Goal: Task Accomplishment & Management: Complete application form

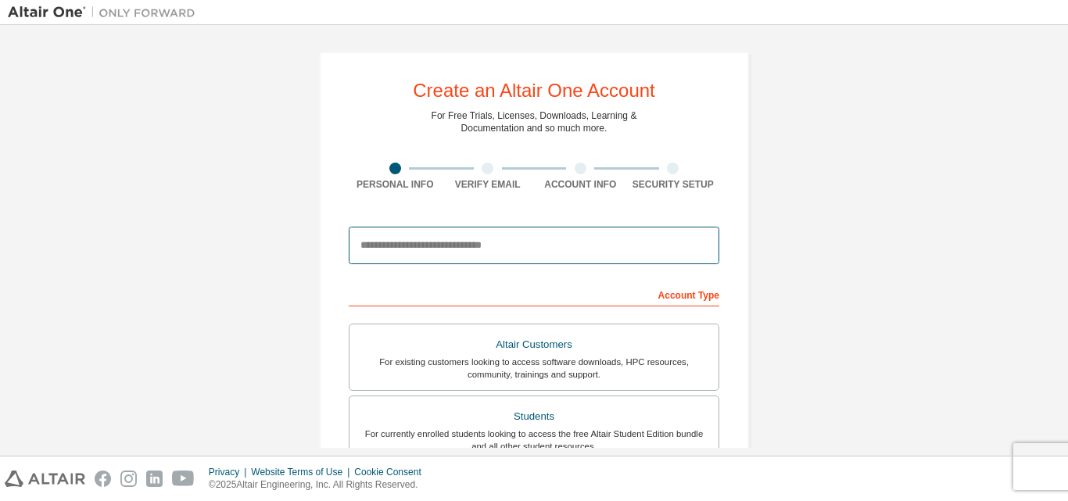
click at [417, 244] on input "email" at bounding box center [534, 246] width 370 height 38
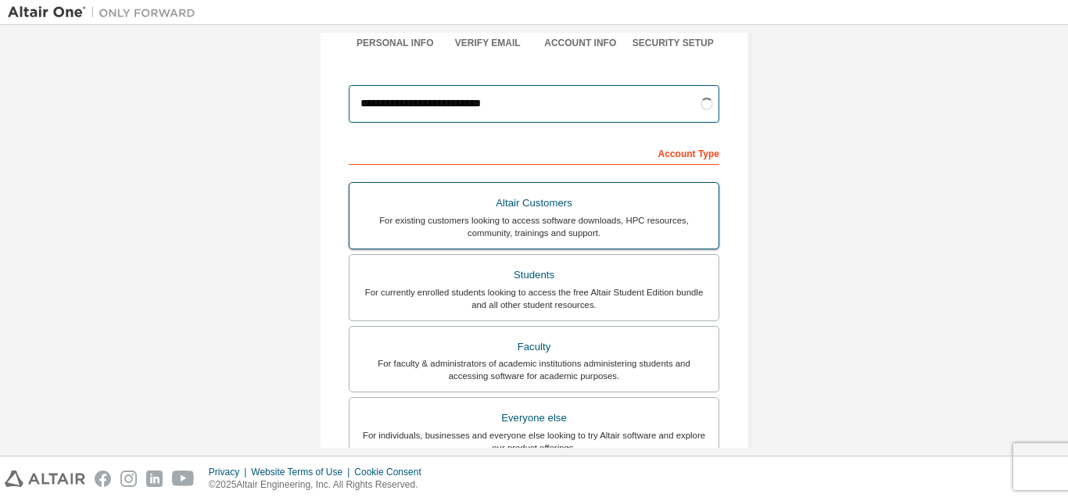
scroll to position [156, 0]
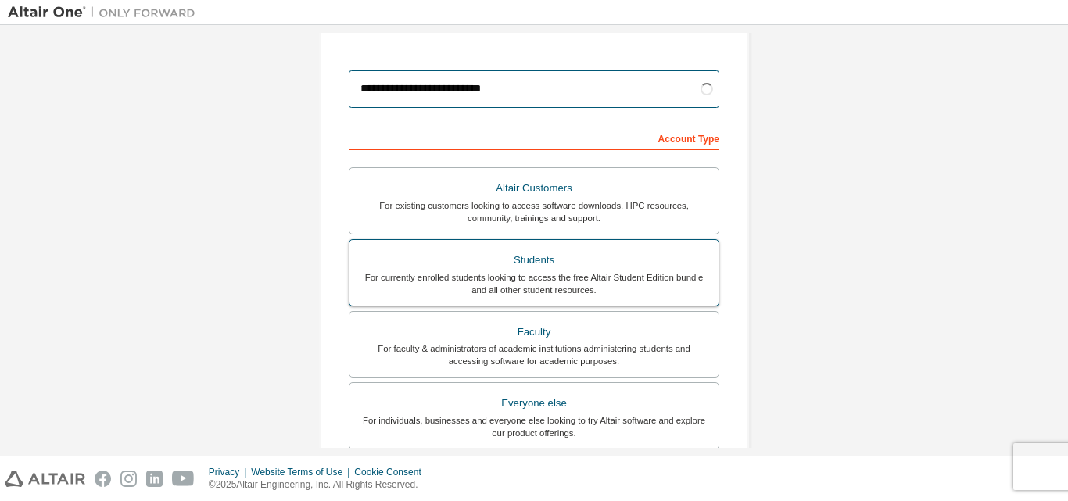
type input "**********"
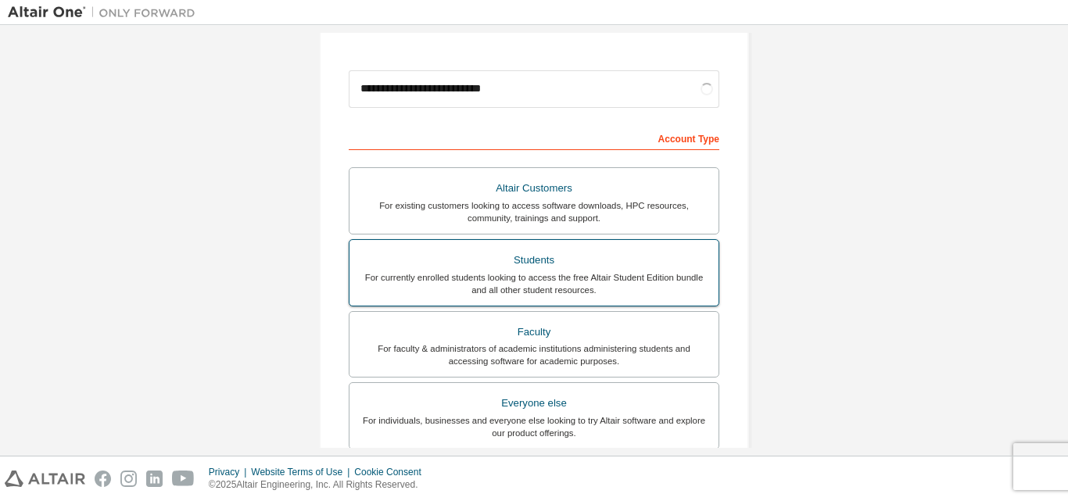
click at [484, 266] on div "Students" at bounding box center [534, 260] width 350 height 22
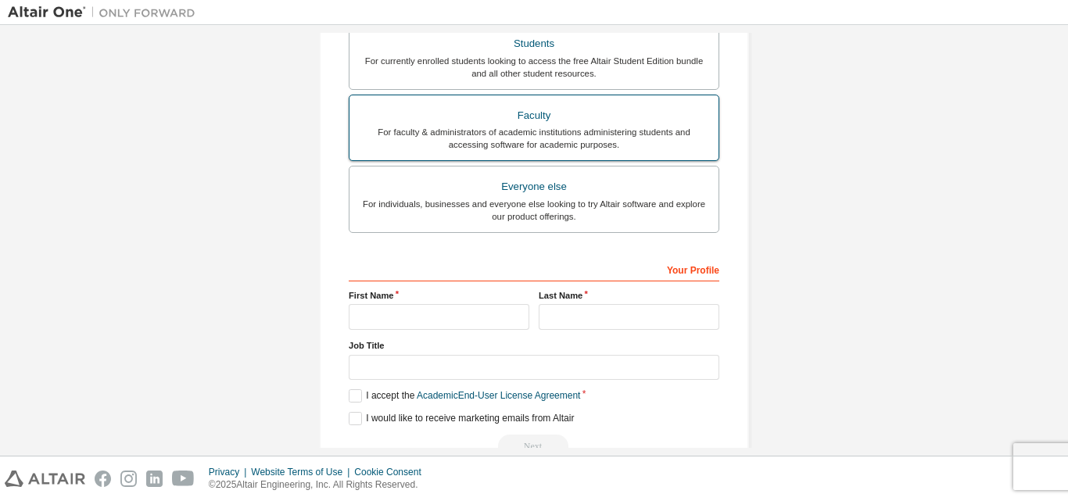
scroll to position [391, 0]
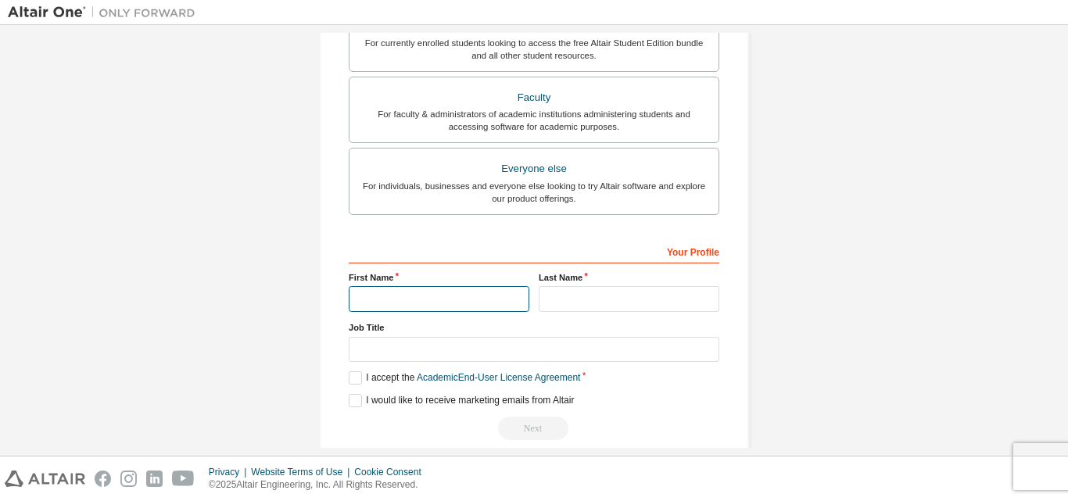
click at [423, 295] on input "text" at bounding box center [439, 299] width 181 height 26
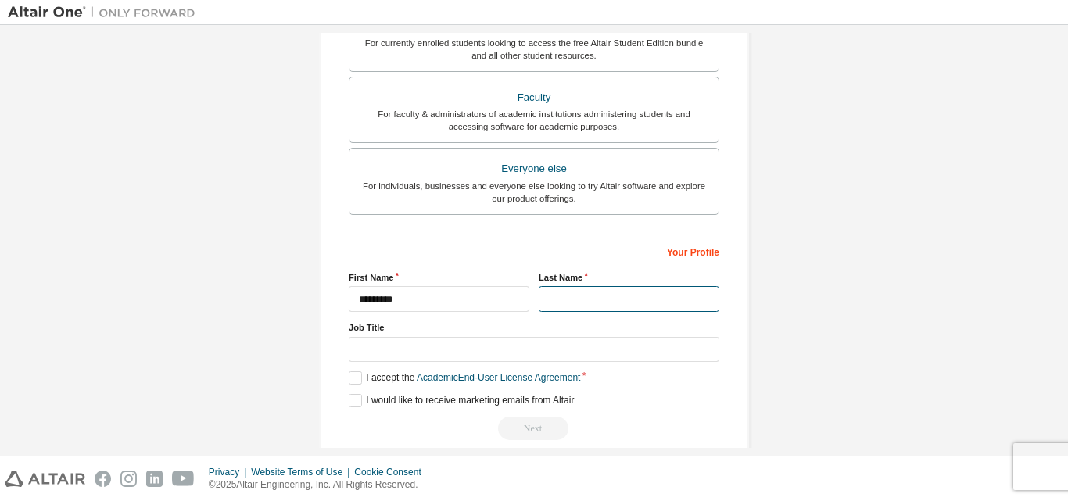
click at [599, 299] on input "text" at bounding box center [628, 299] width 181 height 26
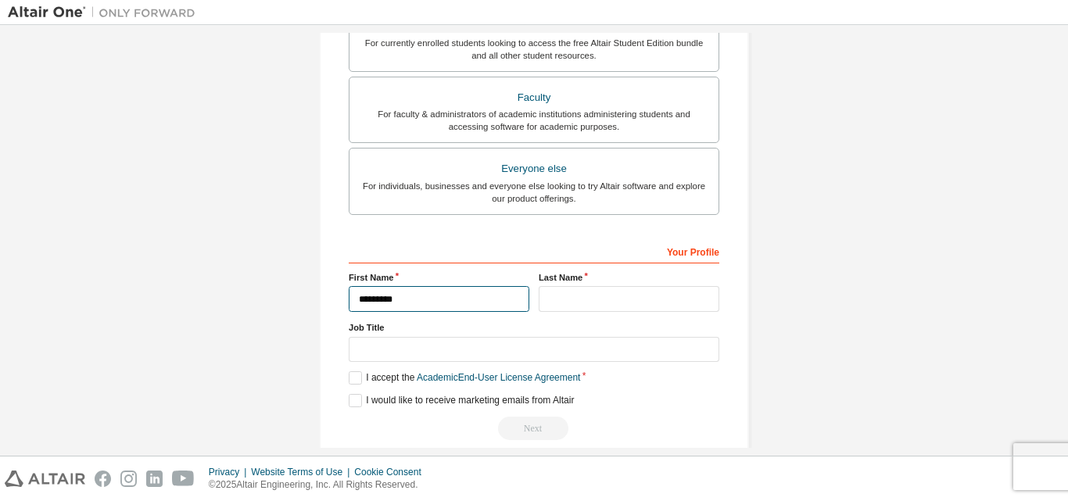
click at [388, 300] on input "*********" at bounding box center [439, 299] width 181 height 26
type input "********"
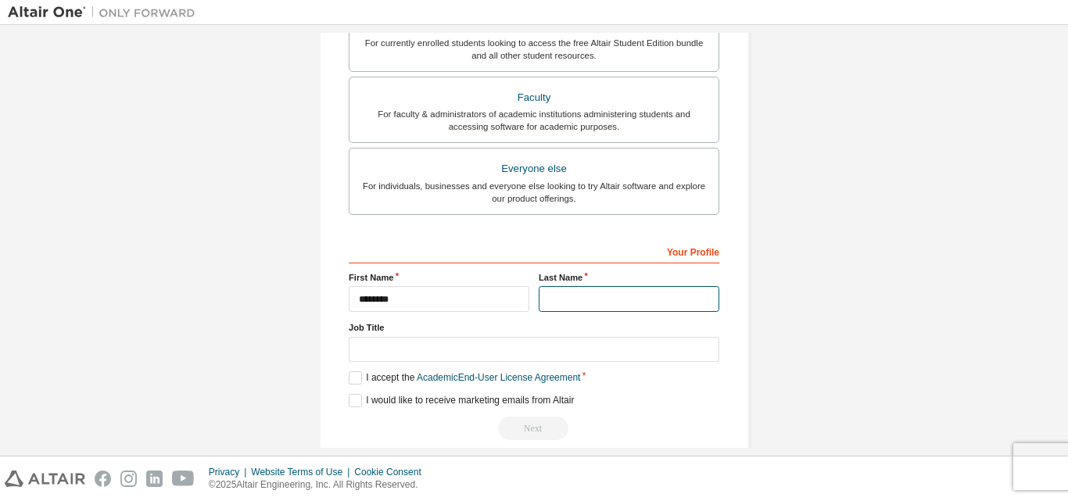
click at [575, 301] on input "text" at bounding box center [628, 299] width 181 height 26
type input "******"
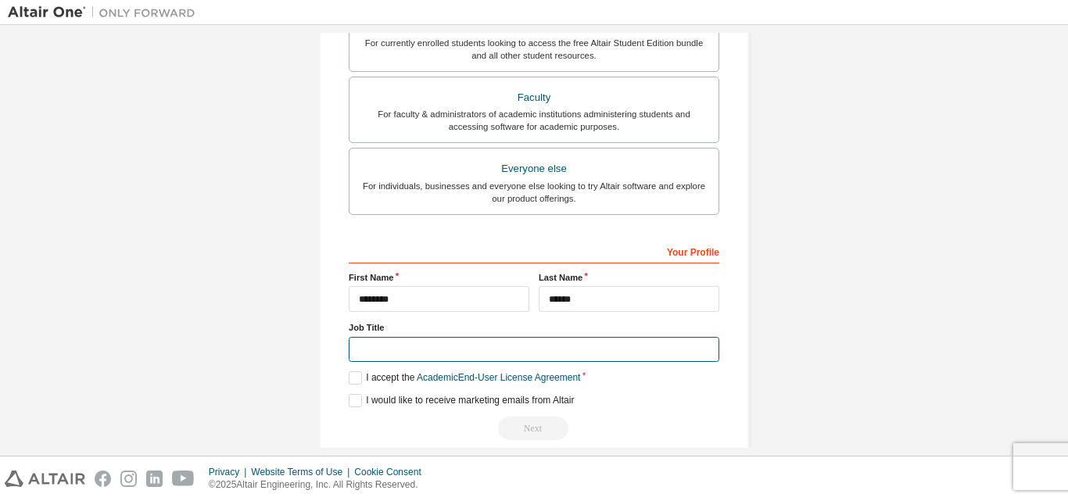
click at [578, 351] on input "text" at bounding box center [534, 350] width 370 height 26
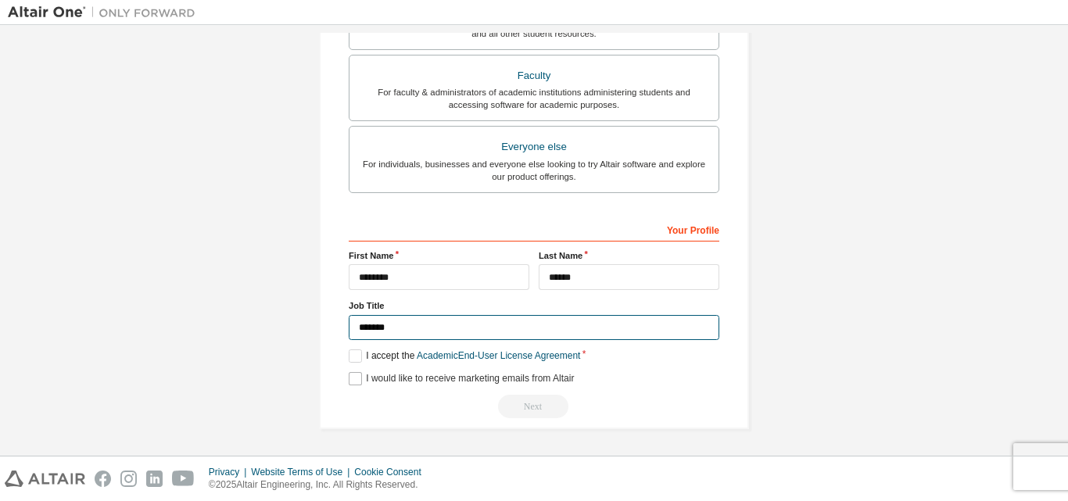
type input "*******"
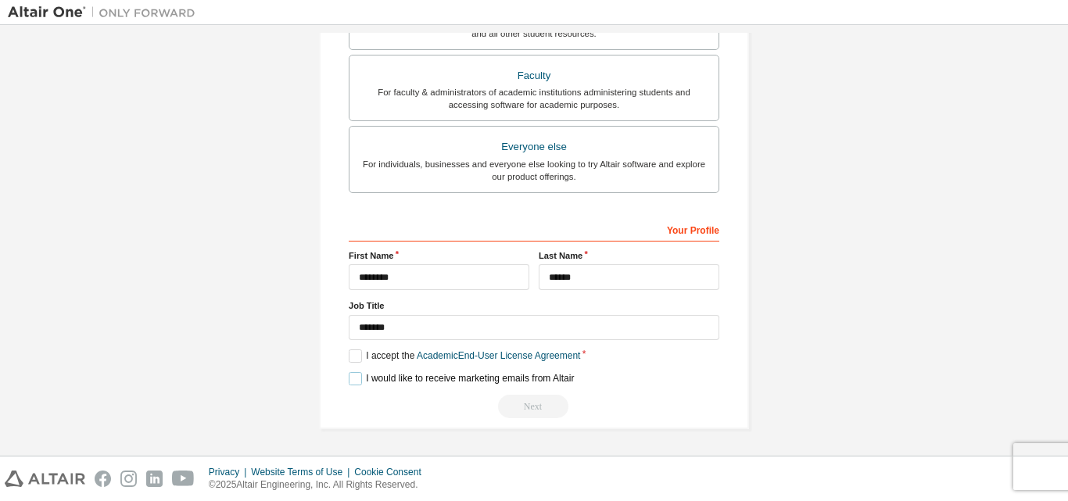
click at [352, 377] on label "I would like to receive marketing emails from Altair" at bounding box center [461, 378] width 225 height 13
click at [351, 353] on label "I accept the Academic End-User License Agreement" at bounding box center [464, 355] width 231 height 13
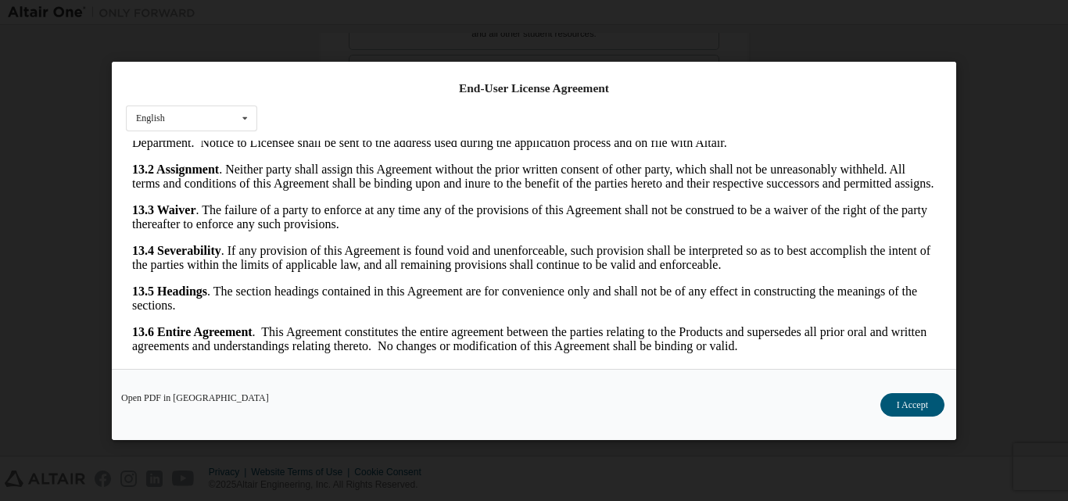
scroll to position [49, 0]
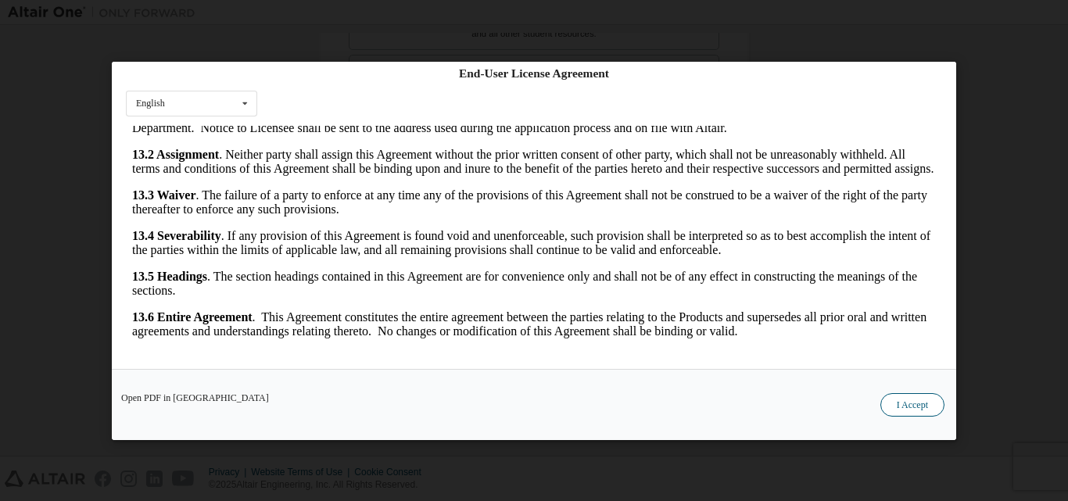
click at [901, 405] on button "I Accept" at bounding box center [912, 403] width 64 height 23
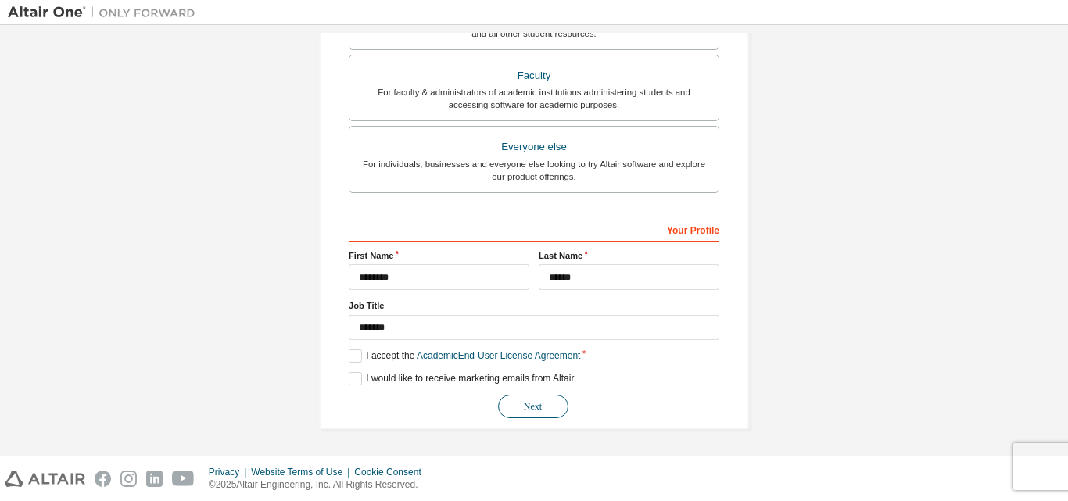
click at [536, 408] on button "Next" at bounding box center [533, 406] width 70 height 23
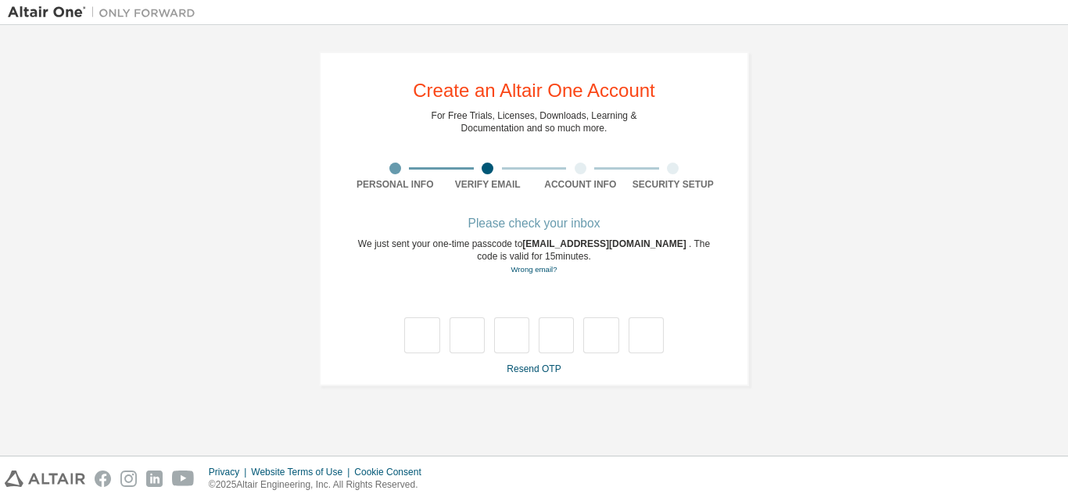
scroll to position [0, 0]
click at [531, 370] on link "Resend OTP" at bounding box center [533, 368] width 54 height 11
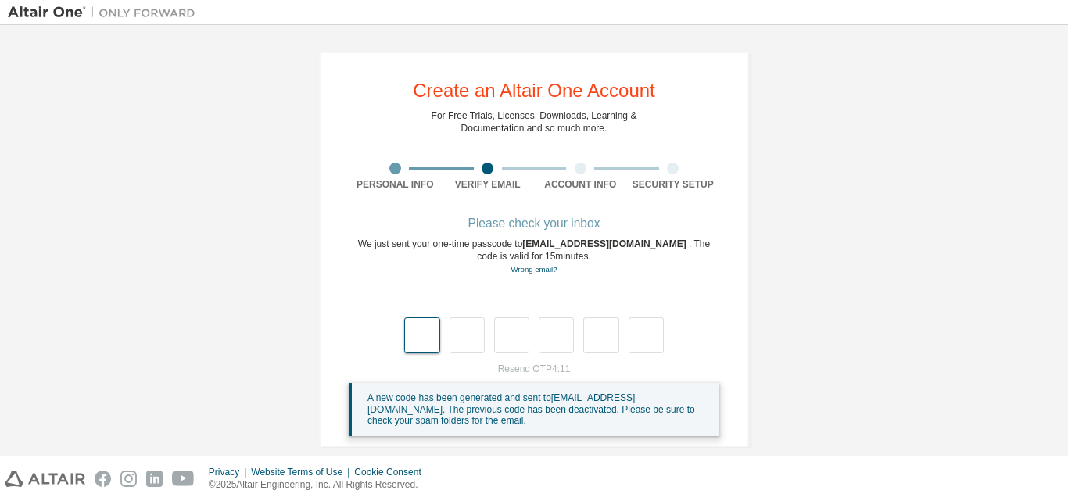
click at [399, 334] on div at bounding box center [534, 319] width 370 height 68
type input "*"
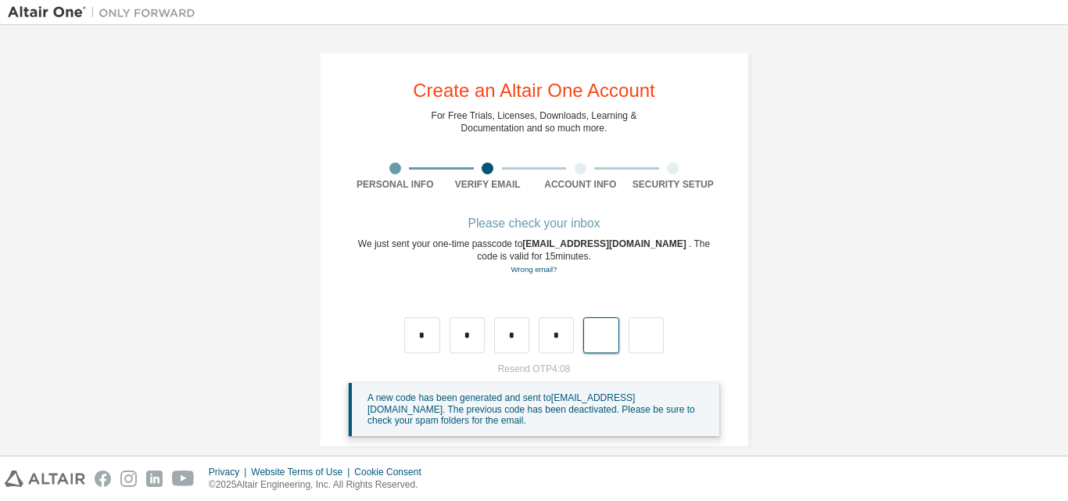
type input "*"
click at [412, 335] on input "text" at bounding box center [421, 335] width 35 height 36
type input "*"
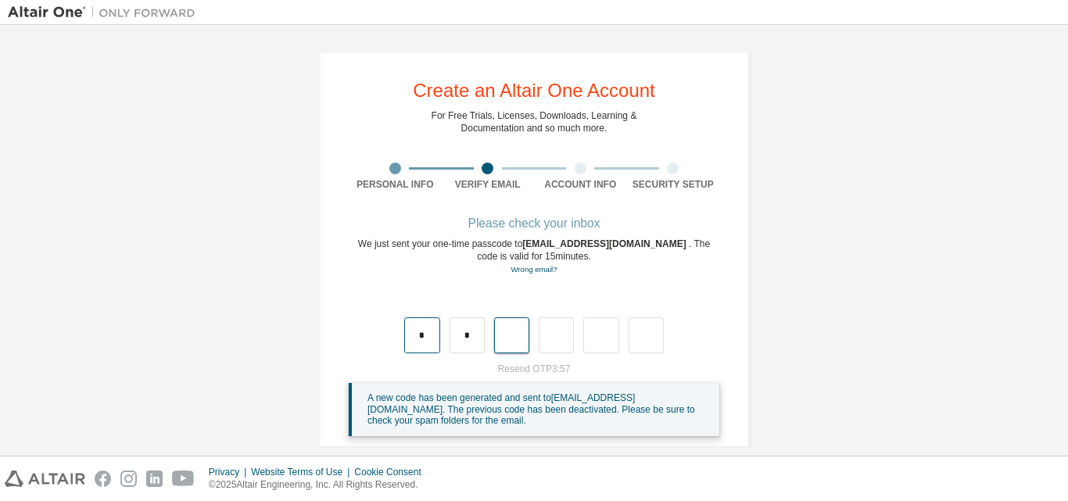
type input "*"
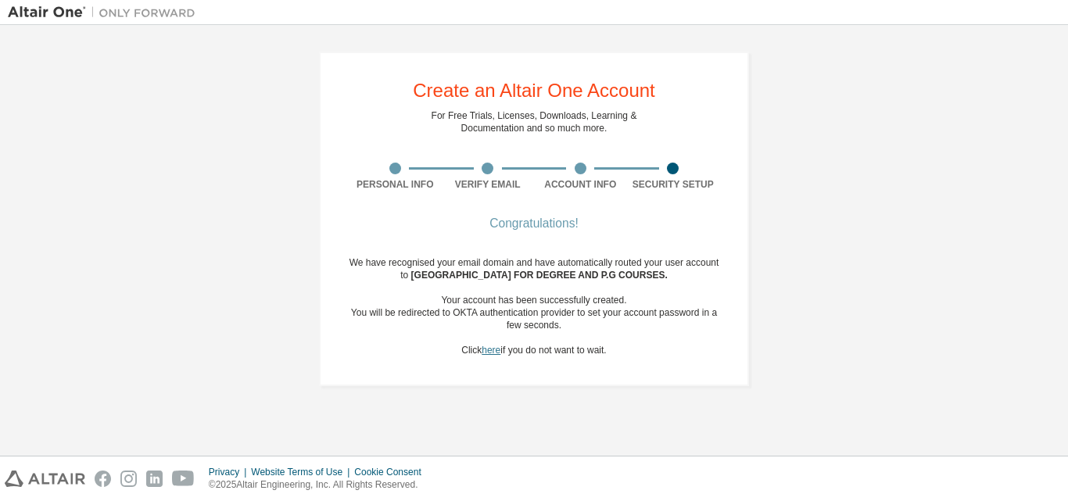
click at [493, 349] on link "here" at bounding box center [490, 350] width 19 height 11
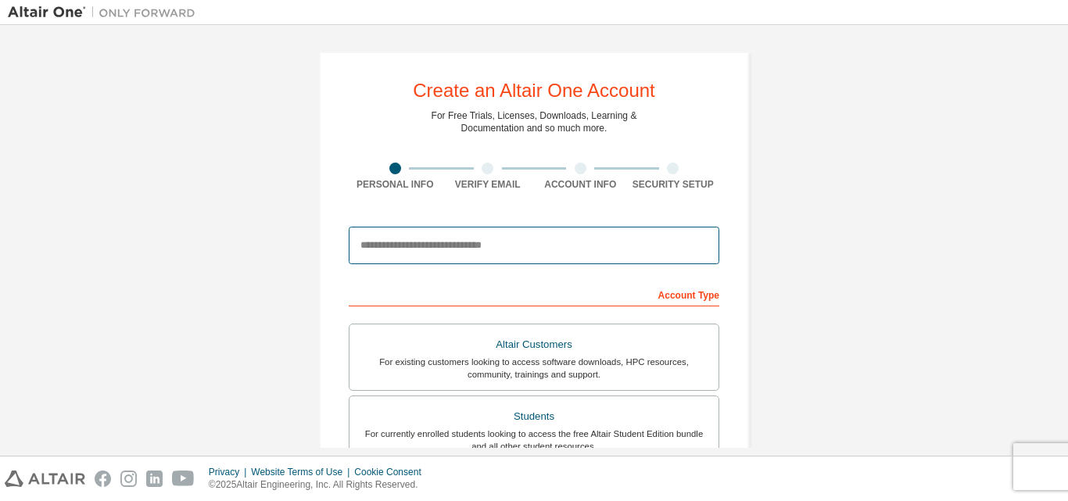
click at [510, 242] on input "email" at bounding box center [534, 246] width 370 height 38
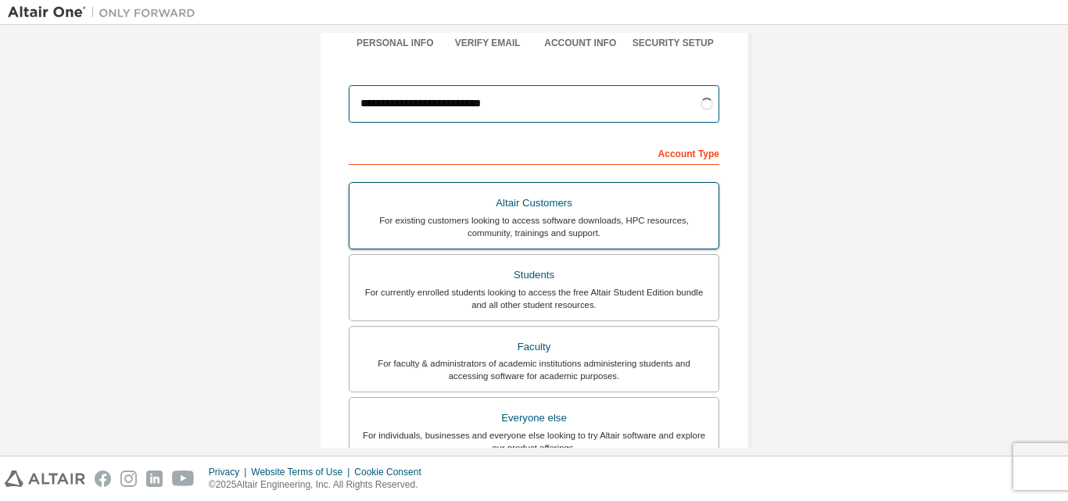
scroll to position [156, 0]
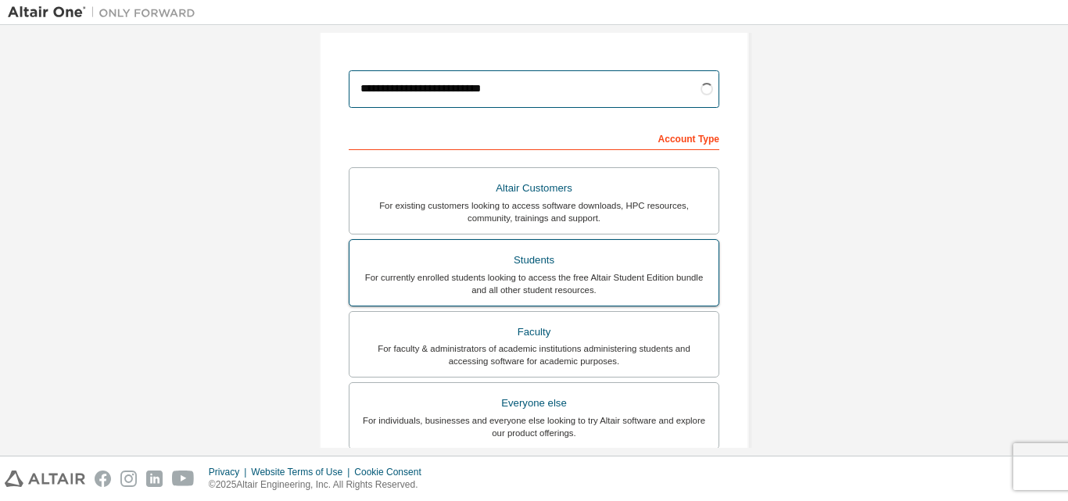
type input "**********"
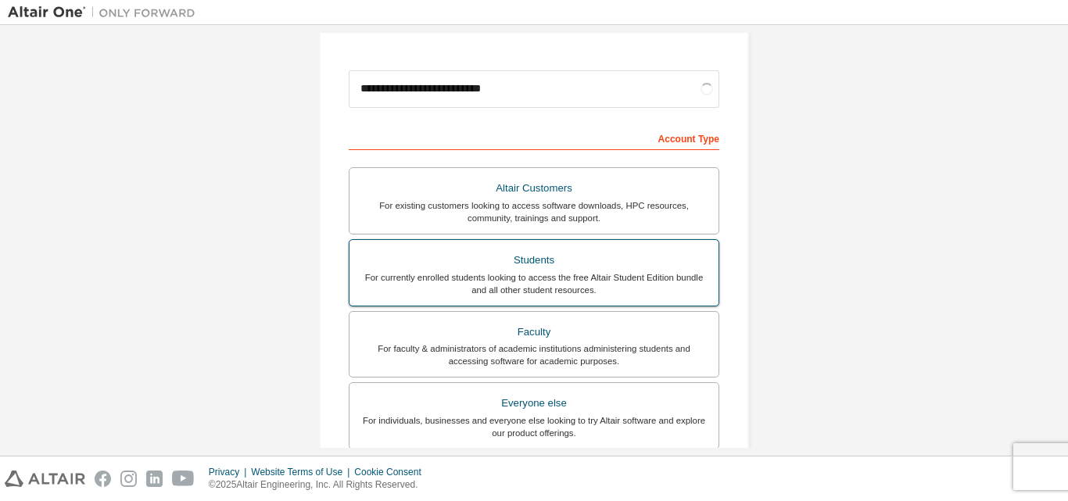
click at [492, 265] on div "Students" at bounding box center [534, 260] width 350 height 22
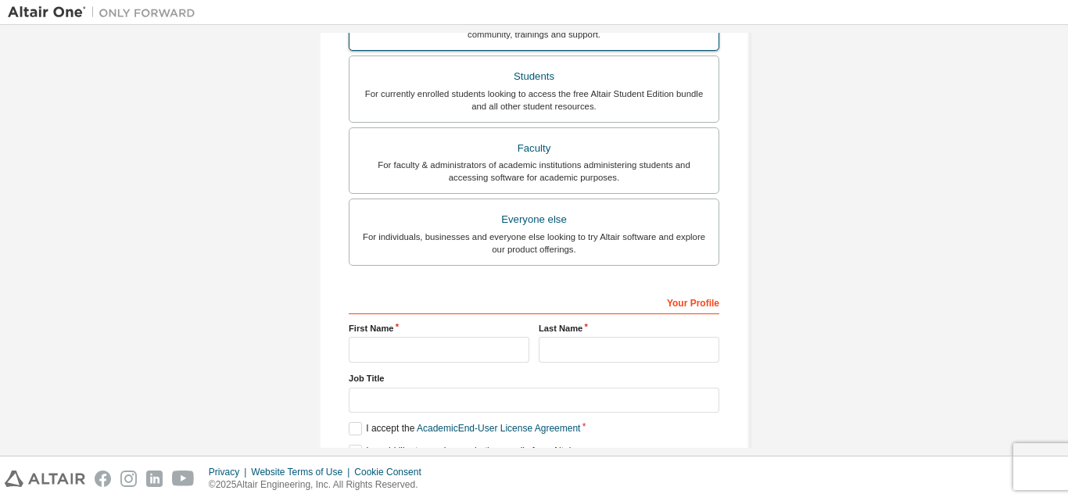
scroll to position [375, 0]
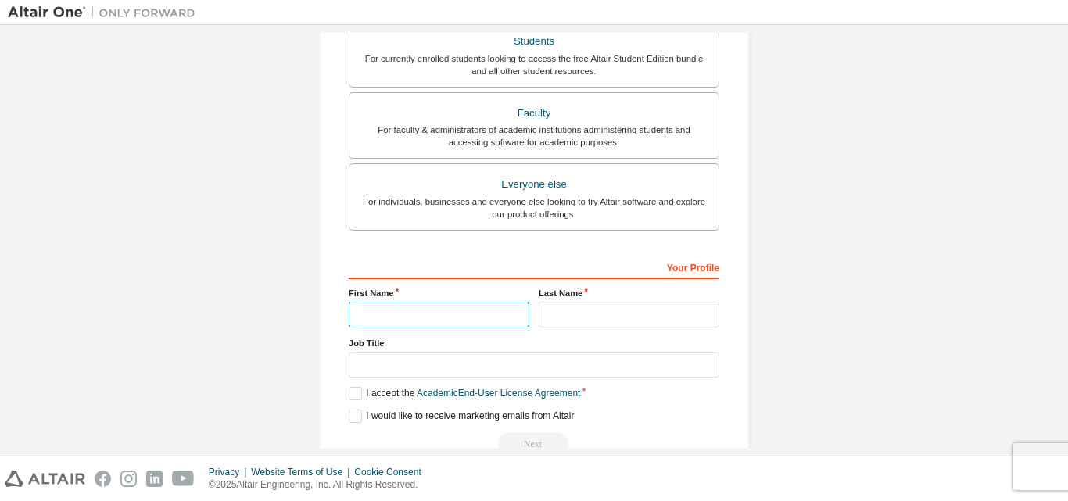
click at [479, 311] on input "text" at bounding box center [439, 315] width 181 height 26
type input "******"
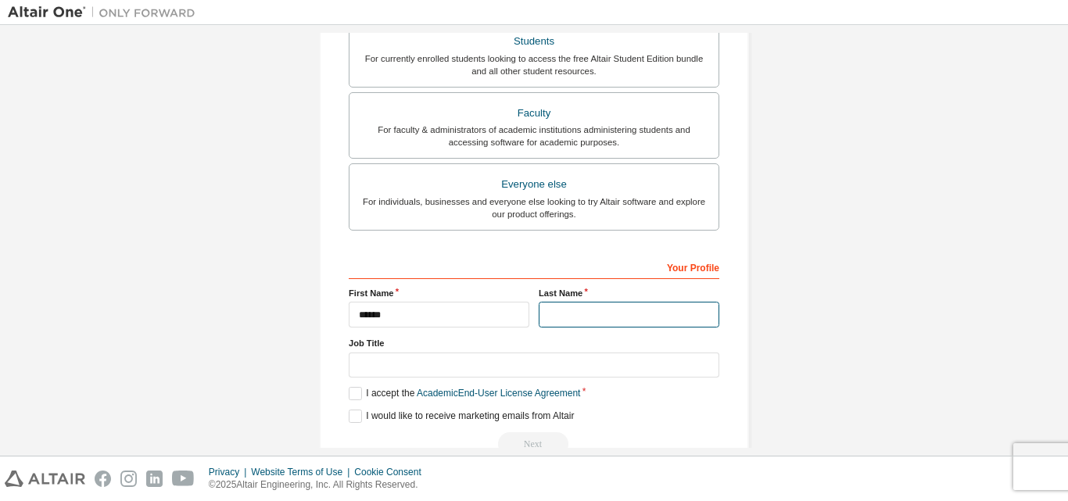
click at [587, 321] on input "text" at bounding box center [628, 315] width 181 height 26
type input "******"
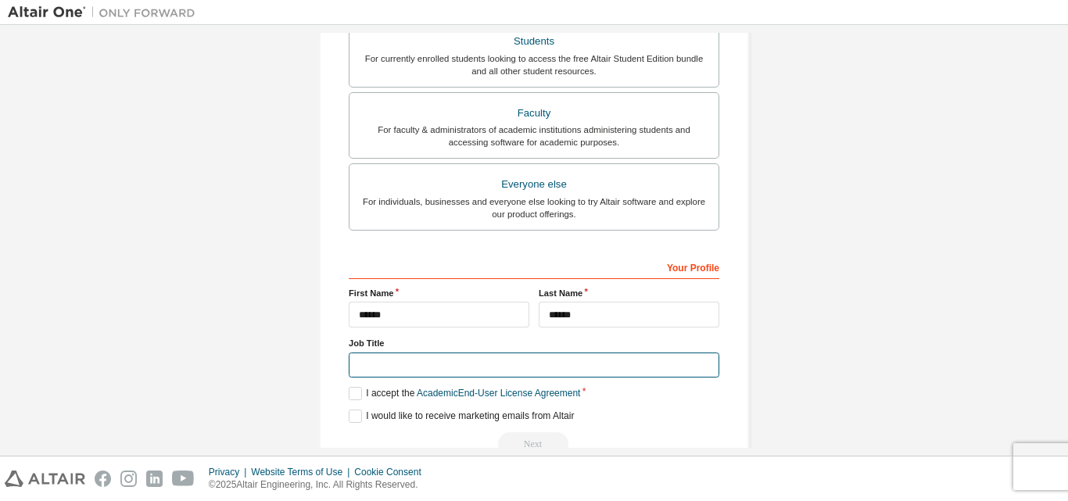
click at [503, 361] on input "text" at bounding box center [534, 365] width 370 height 26
type input "*******"
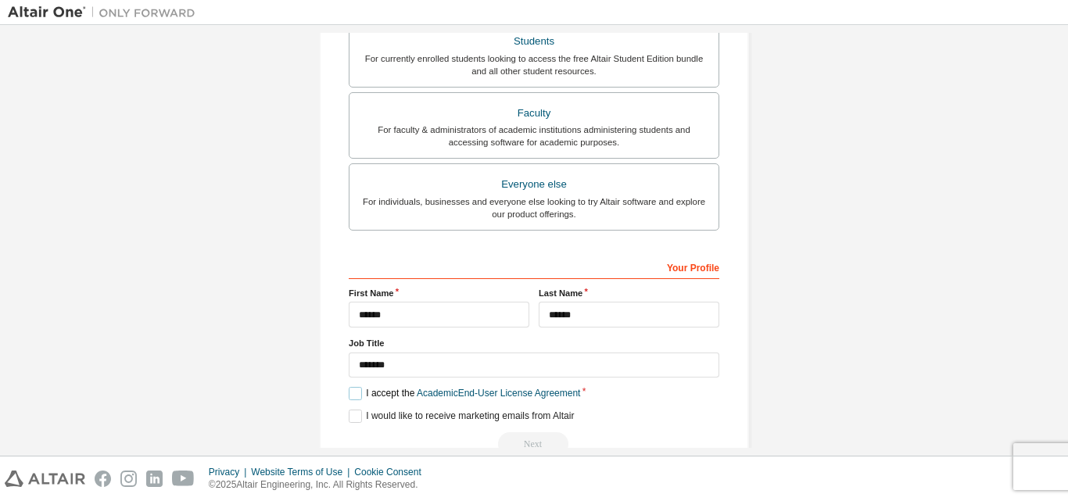
click at [352, 393] on label "I accept the Academic End-User License Agreement" at bounding box center [464, 393] width 231 height 13
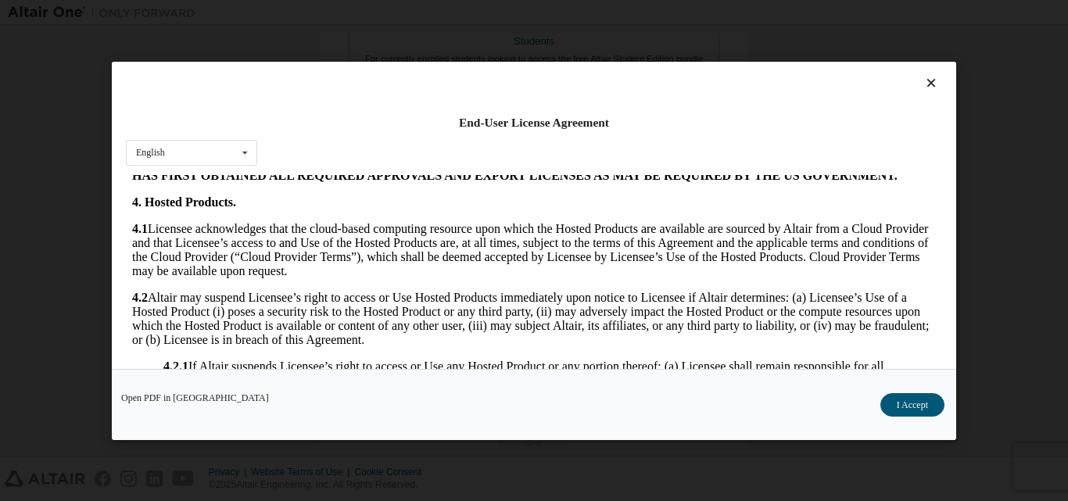
scroll to position [1641, 0]
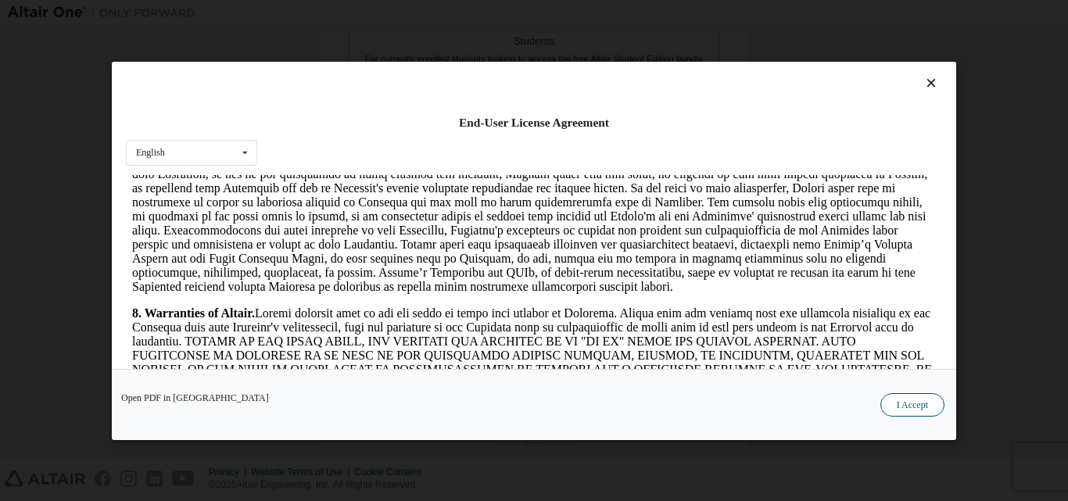
click at [917, 402] on button "I Accept" at bounding box center [912, 403] width 64 height 23
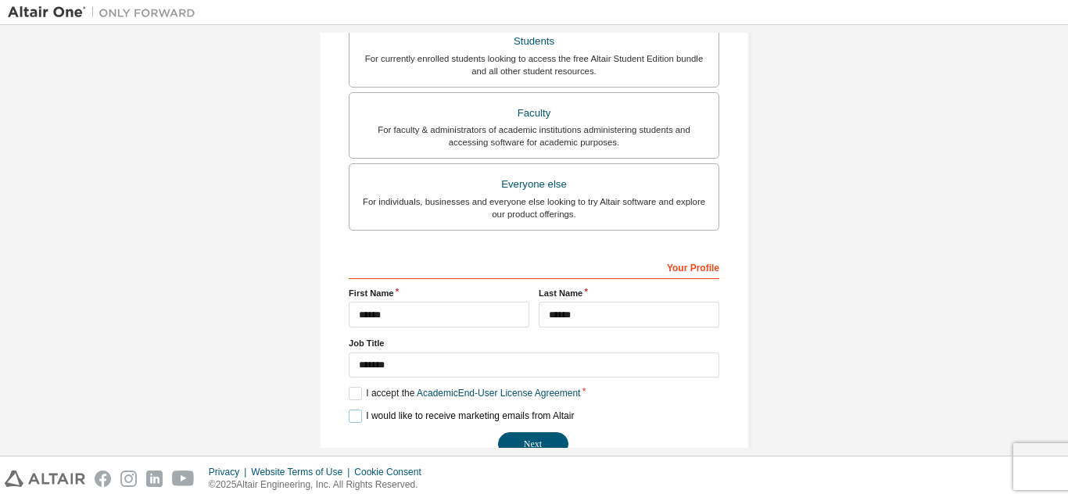
click at [353, 416] on label "I would like to receive marketing emails from Altair" at bounding box center [461, 416] width 225 height 13
click at [522, 440] on button "Next" at bounding box center [533, 443] width 70 height 23
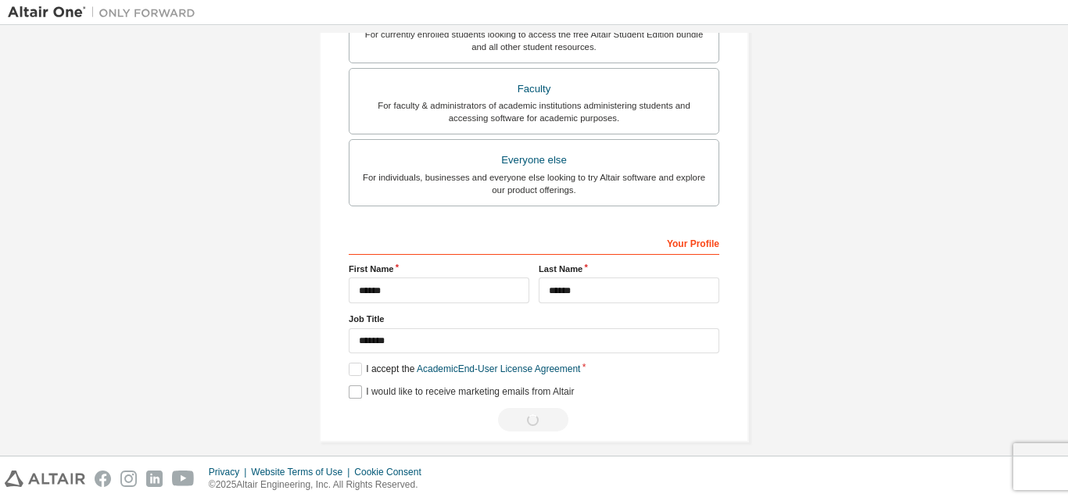
scroll to position [0, 0]
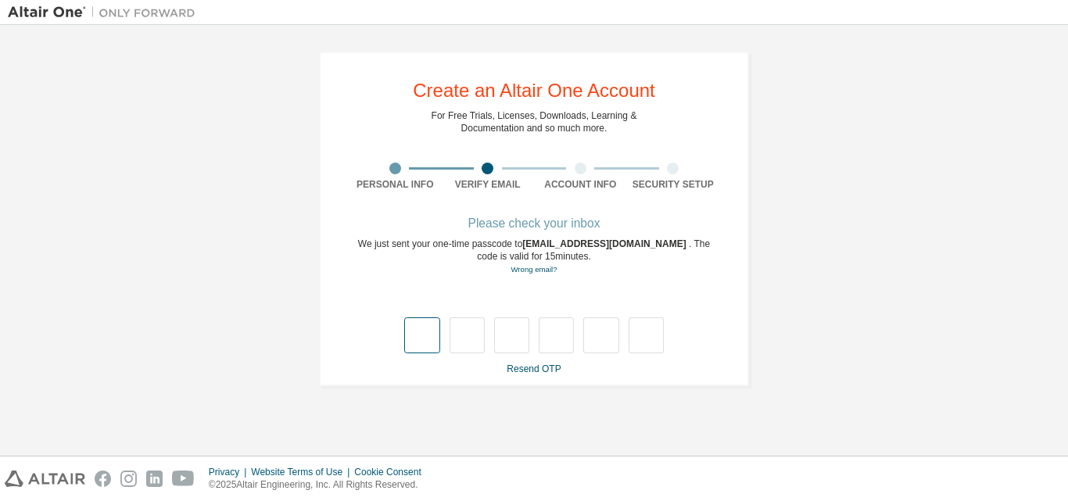
type input "*"
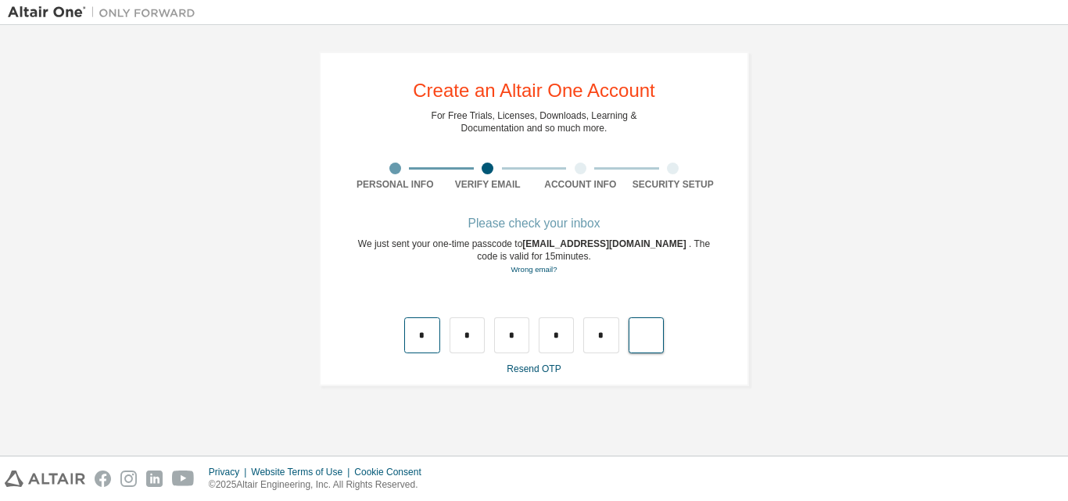
type input "*"
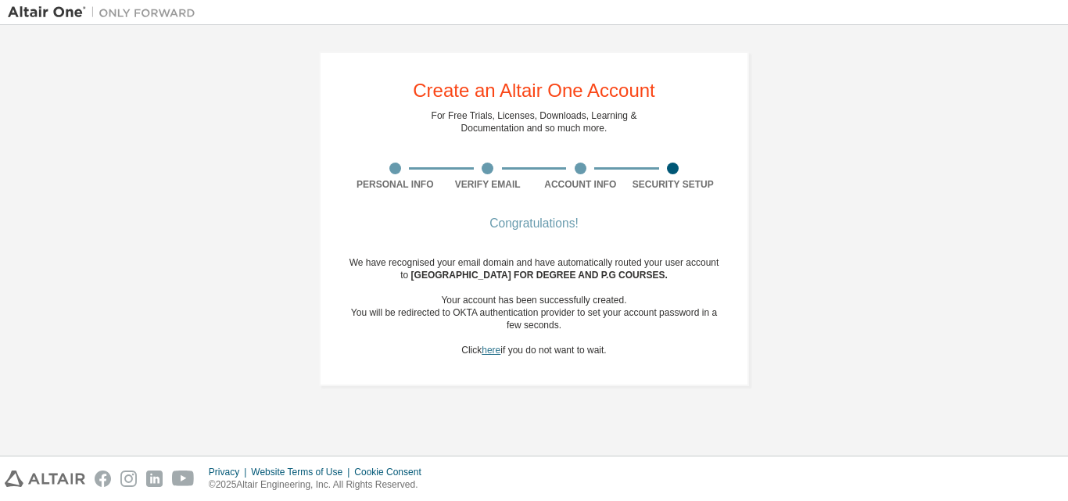
click at [486, 349] on link "here" at bounding box center [490, 350] width 19 height 11
